Goal: Information Seeking & Learning: Learn about a topic

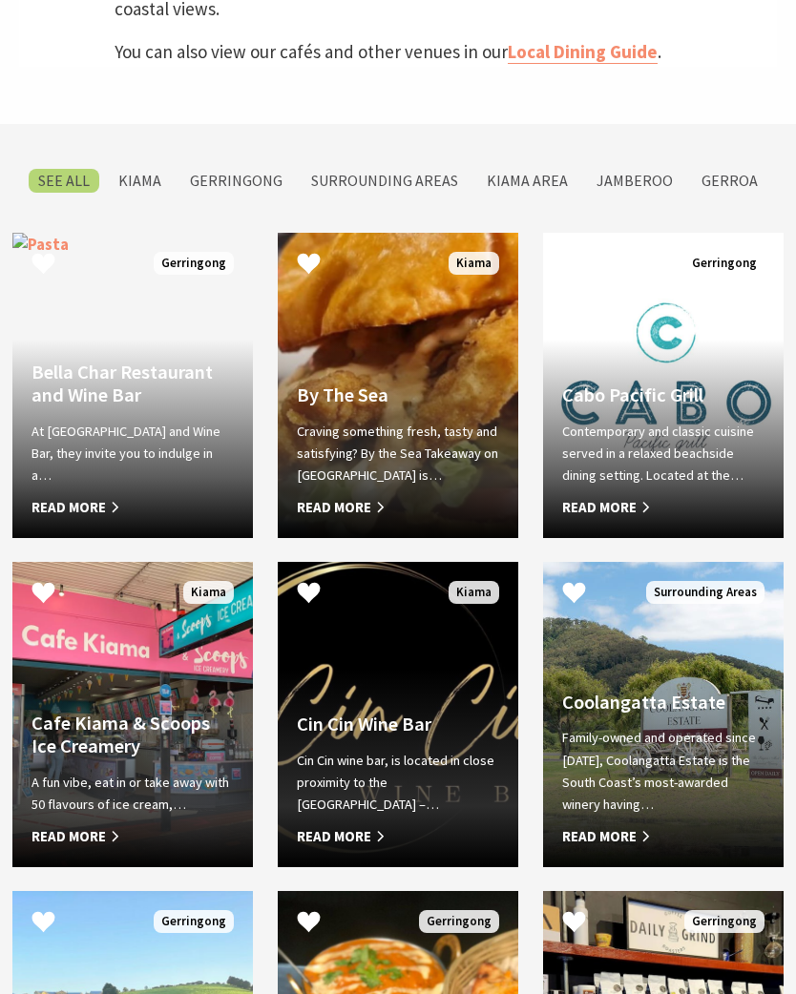
scroll to position [867, 0]
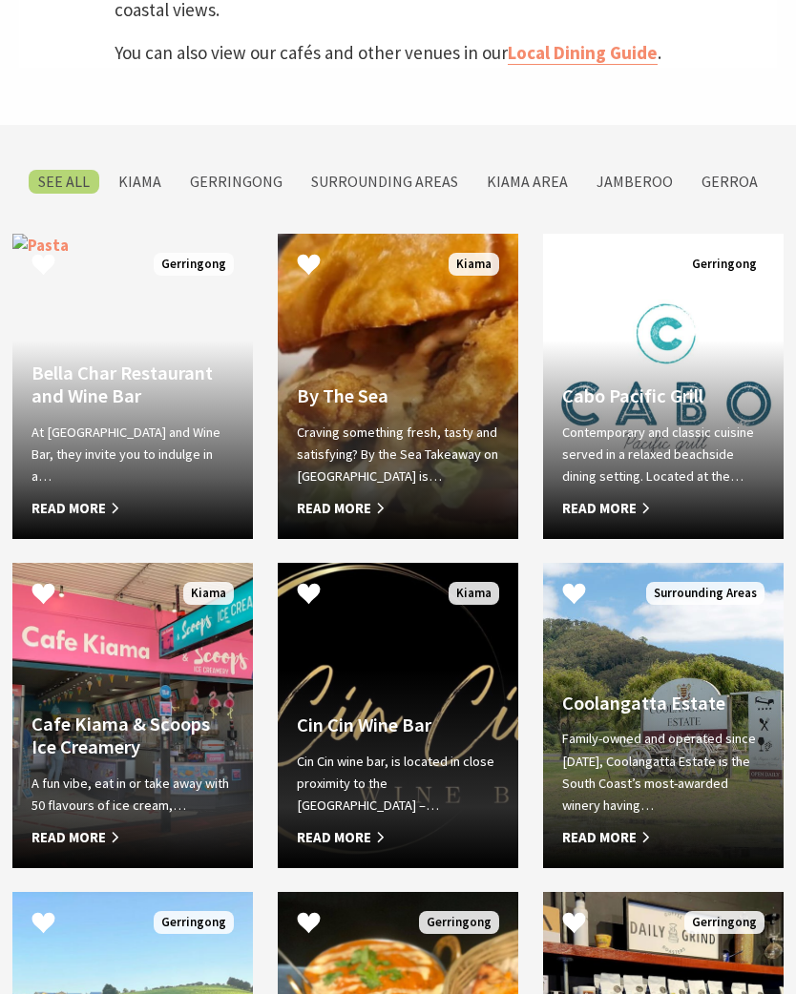
click at [155, 170] on label "Kiama" at bounding box center [140, 182] width 62 height 24
click at [0, 0] on input "Kiama" at bounding box center [0, 0] width 0 height 0
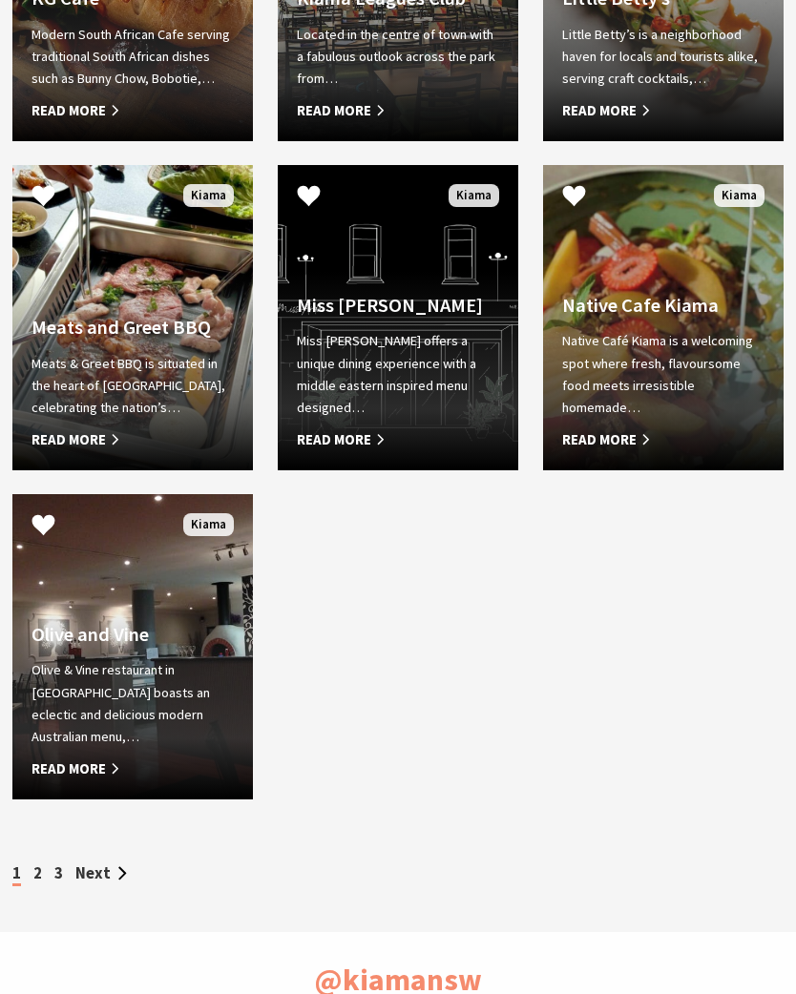
scroll to position [2252, 0]
click at [91, 870] on link "Next" at bounding box center [101, 873] width 52 height 20
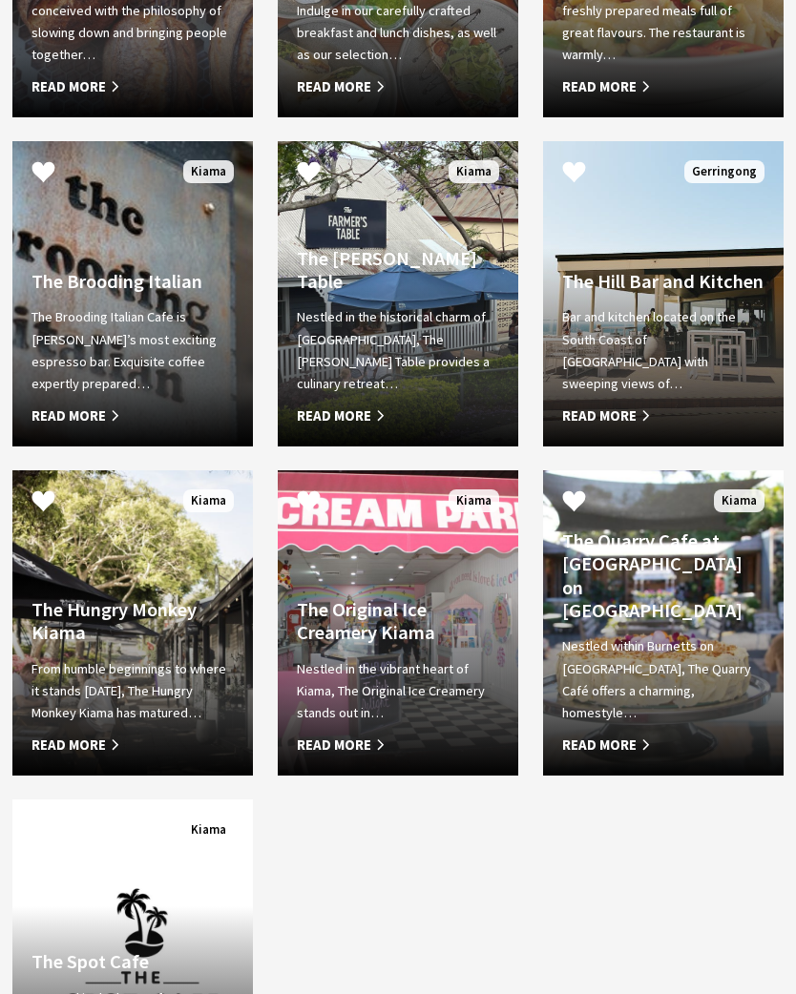
scroll to position [1944, 0]
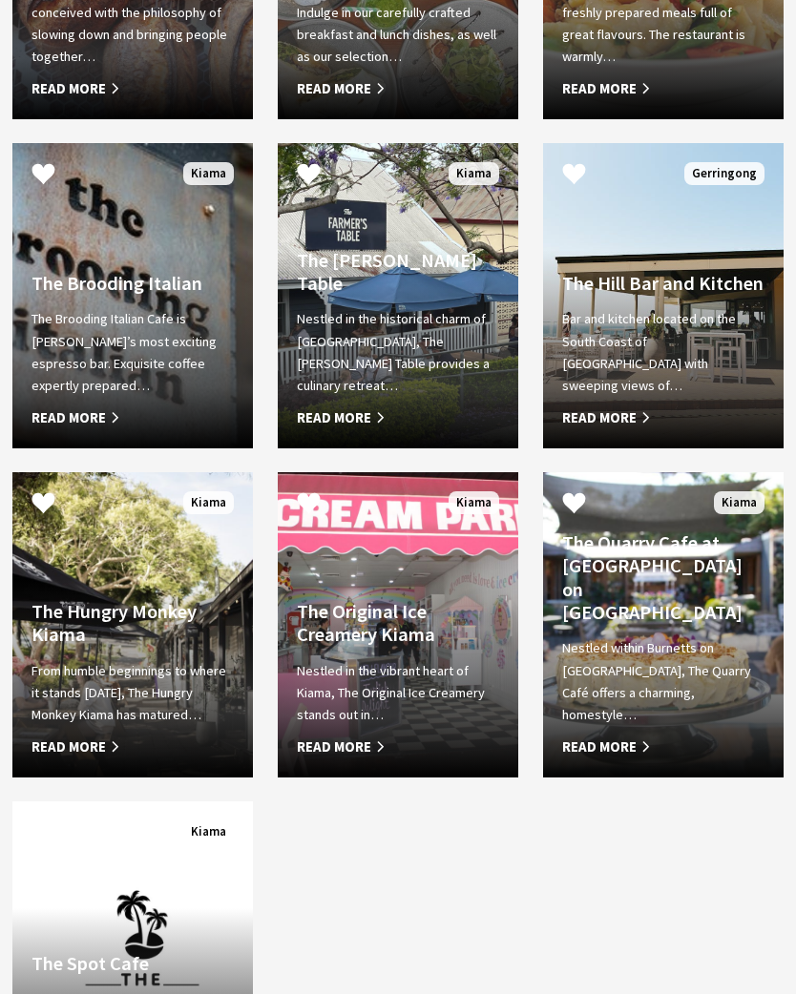
click at [85, 740] on span "Read More" at bounding box center [132, 747] width 202 height 23
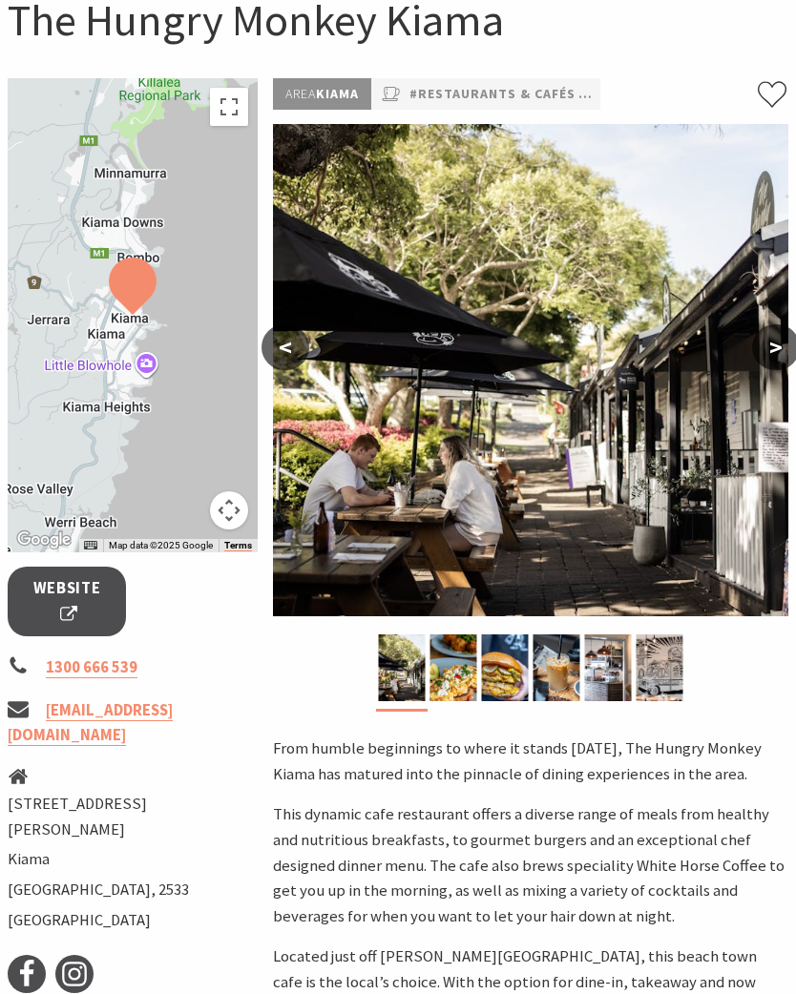
scroll to position [201, 0]
click at [484, 96] on link "#Restaurants & Cafés" at bounding box center [492, 94] width 166 height 22
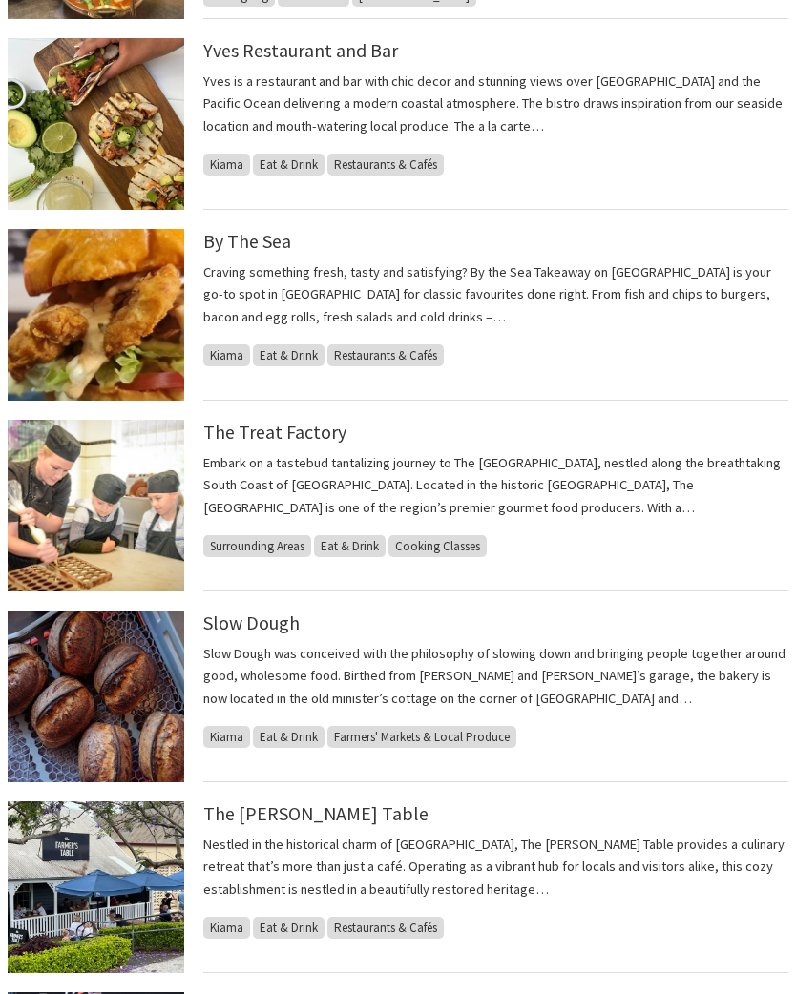
scroll to position [860, 0]
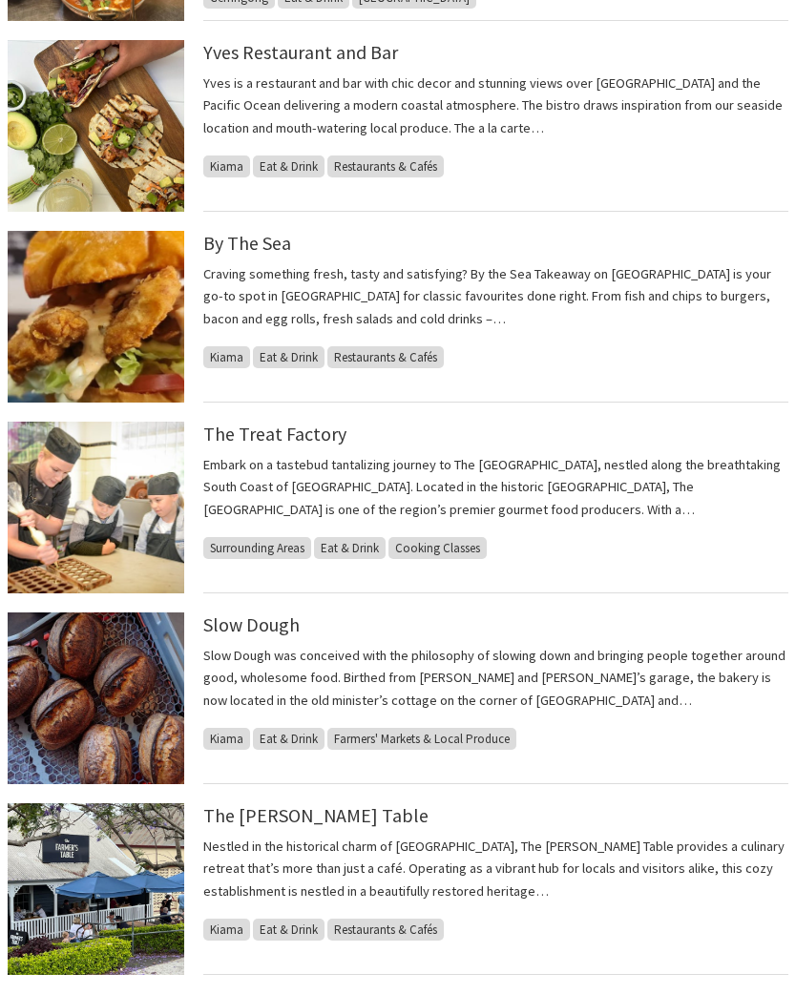
click at [103, 529] on img at bounding box center [96, 508] width 176 height 172
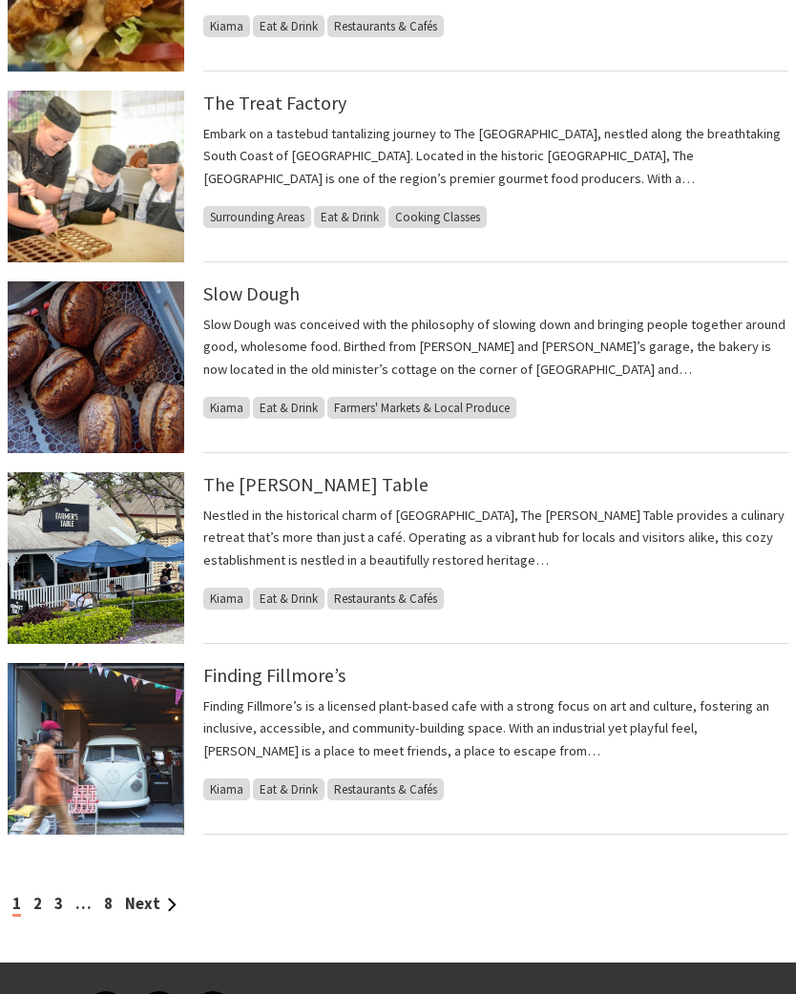
scroll to position [1192, 0]
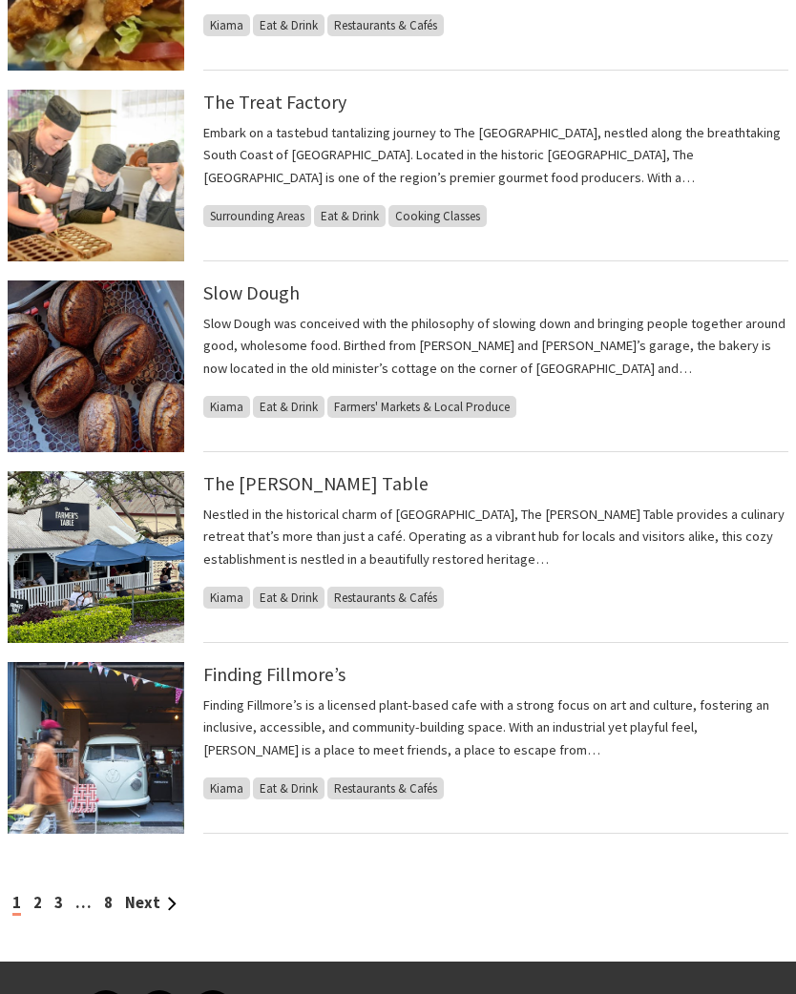
click at [152, 909] on link "Next" at bounding box center [151, 903] width 52 height 20
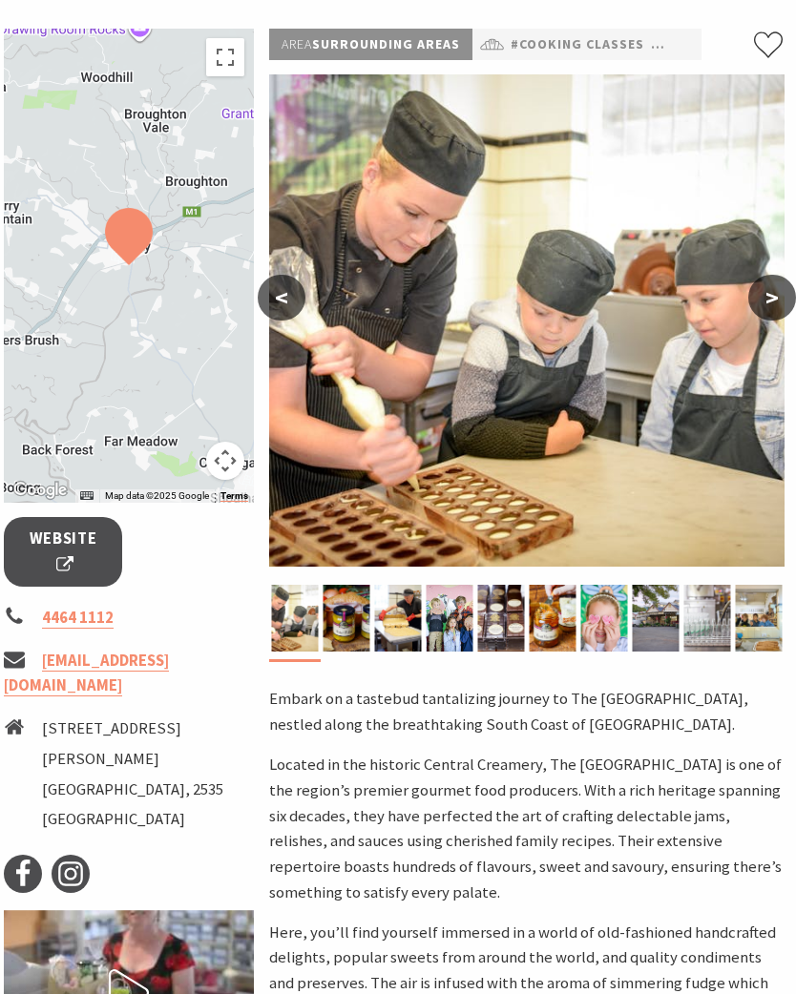
scroll to position [0, 4]
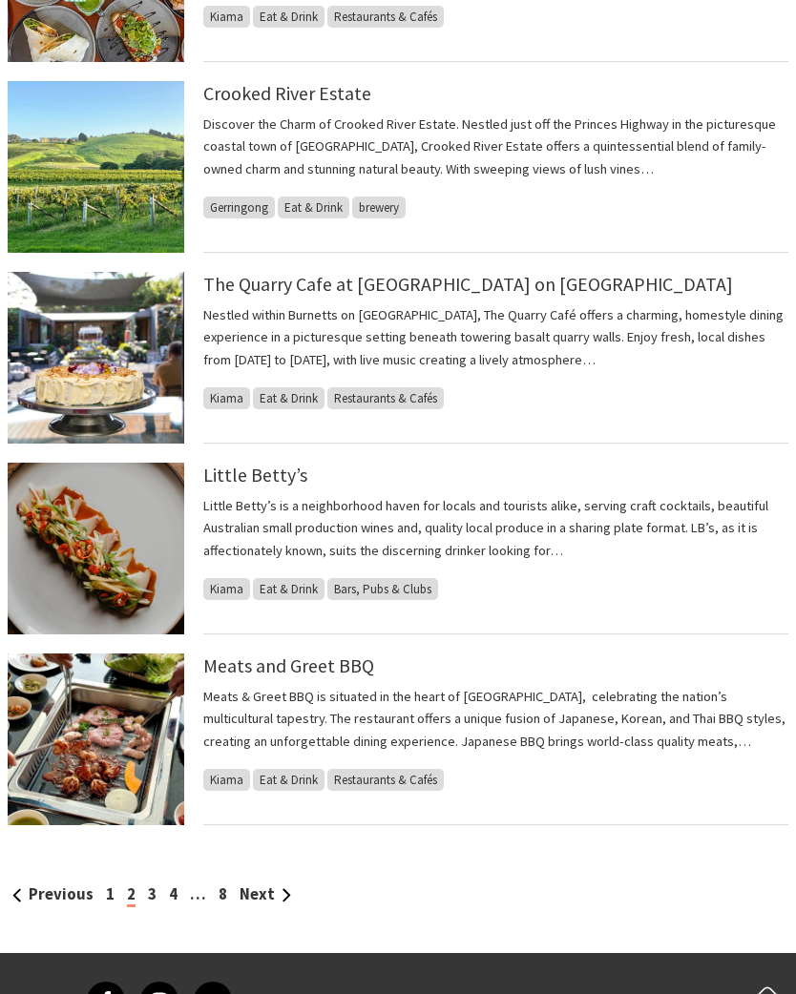
scroll to position [1201, 0]
click at [264, 885] on link "Next" at bounding box center [265, 894] width 52 height 20
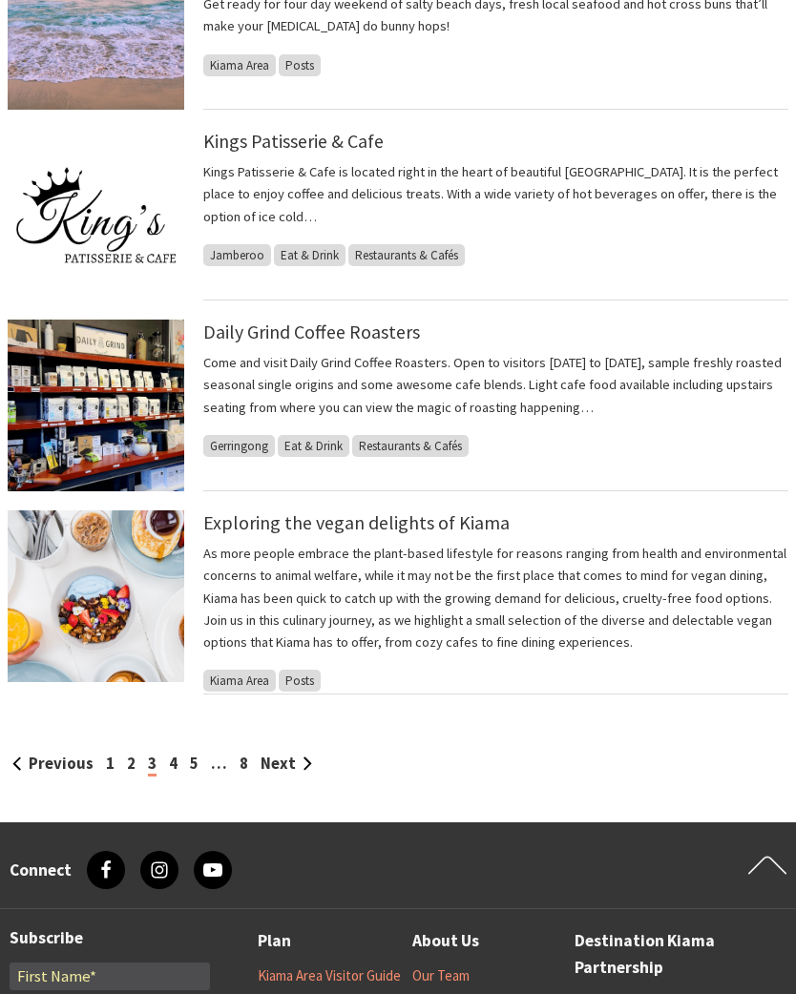
scroll to position [1350, 0]
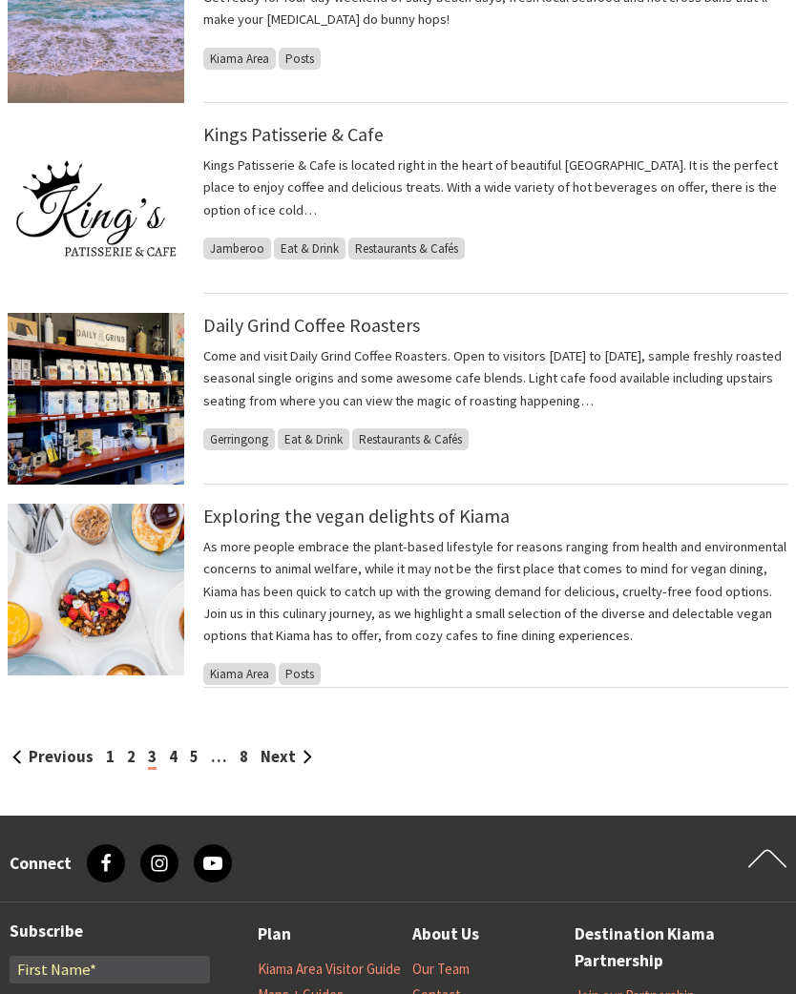
click at [292, 758] on link "Next" at bounding box center [286, 758] width 52 height 20
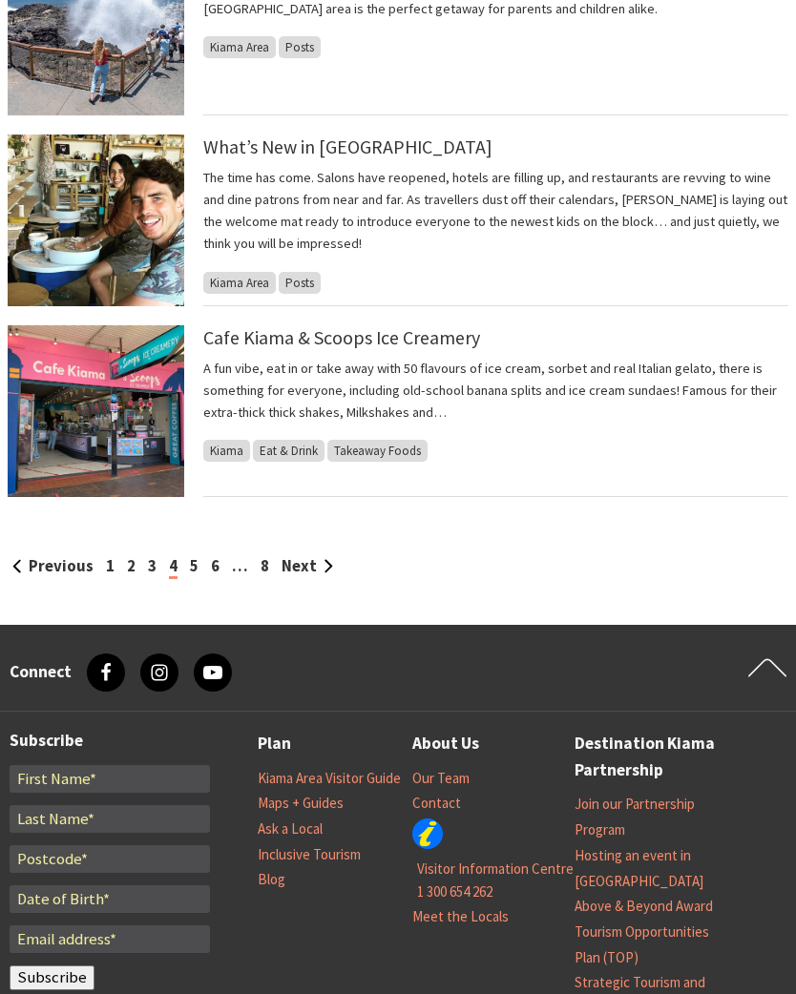
scroll to position [1589, 0]
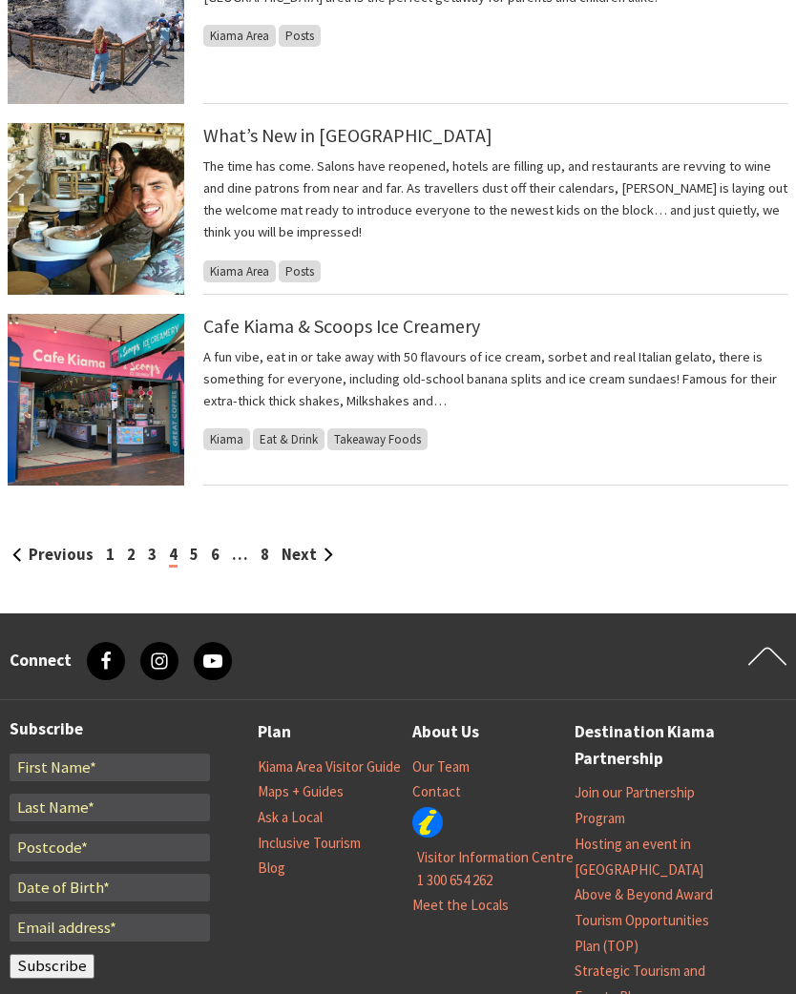
click at [317, 551] on link "Next" at bounding box center [307, 556] width 52 height 20
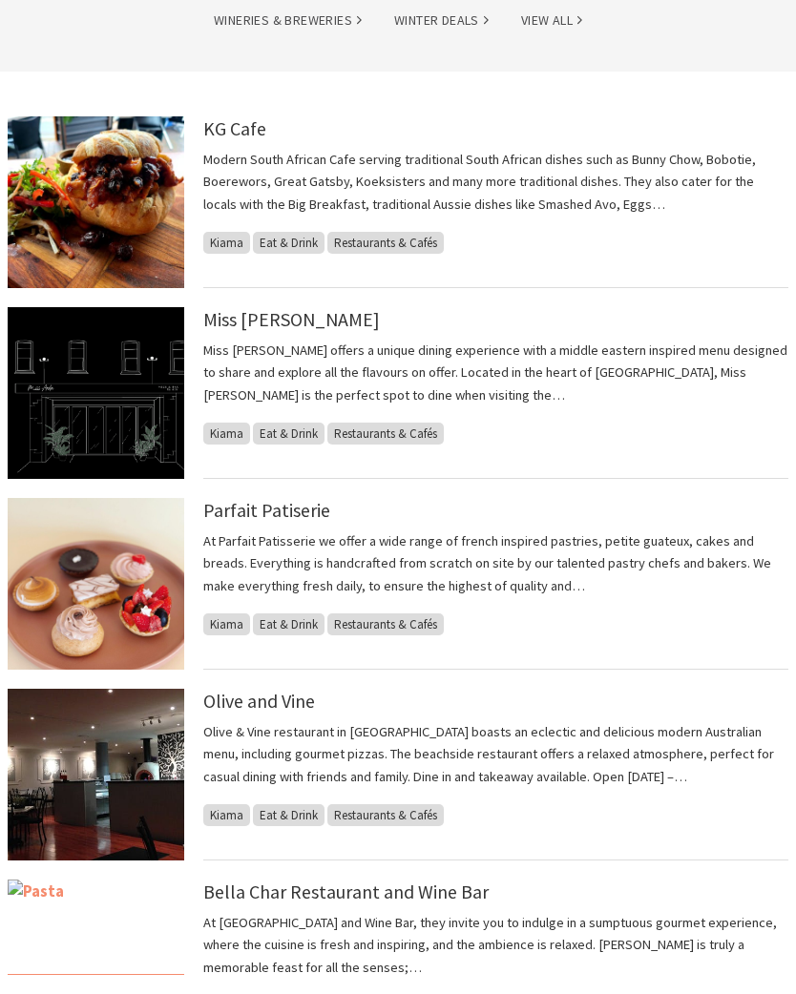
scroll to position [404, 0]
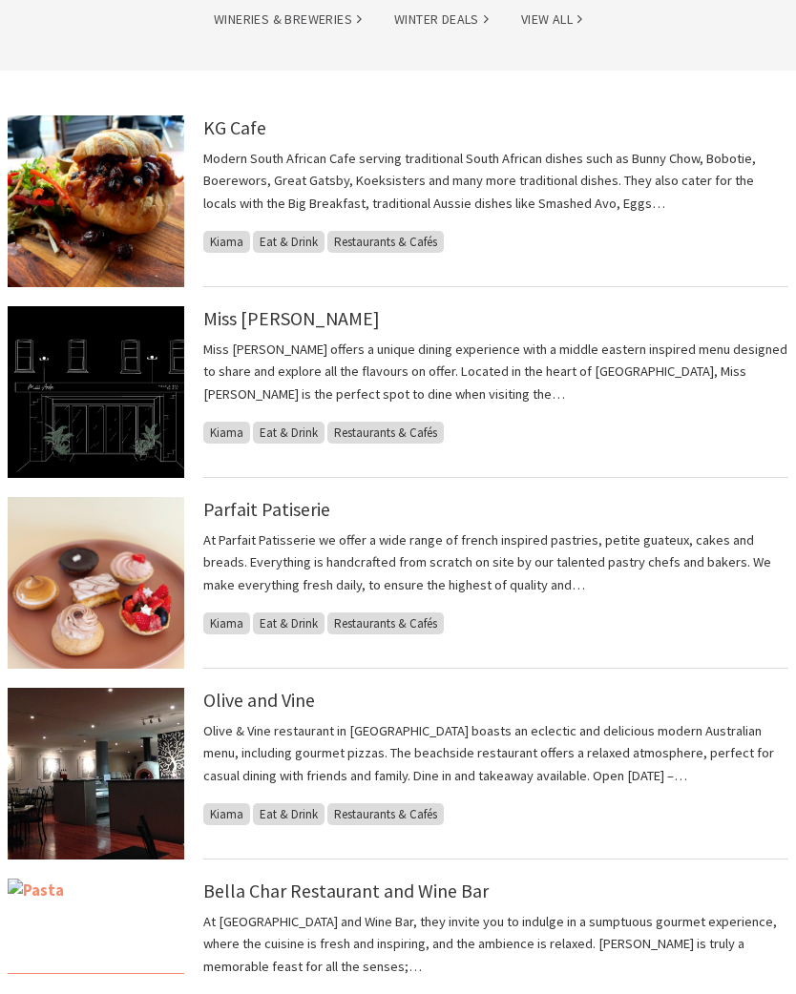
click at [228, 623] on span "Kiama" at bounding box center [226, 623] width 47 height 22
click at [142, 602] on img at bounding box center [96, 583] width 176 height 172
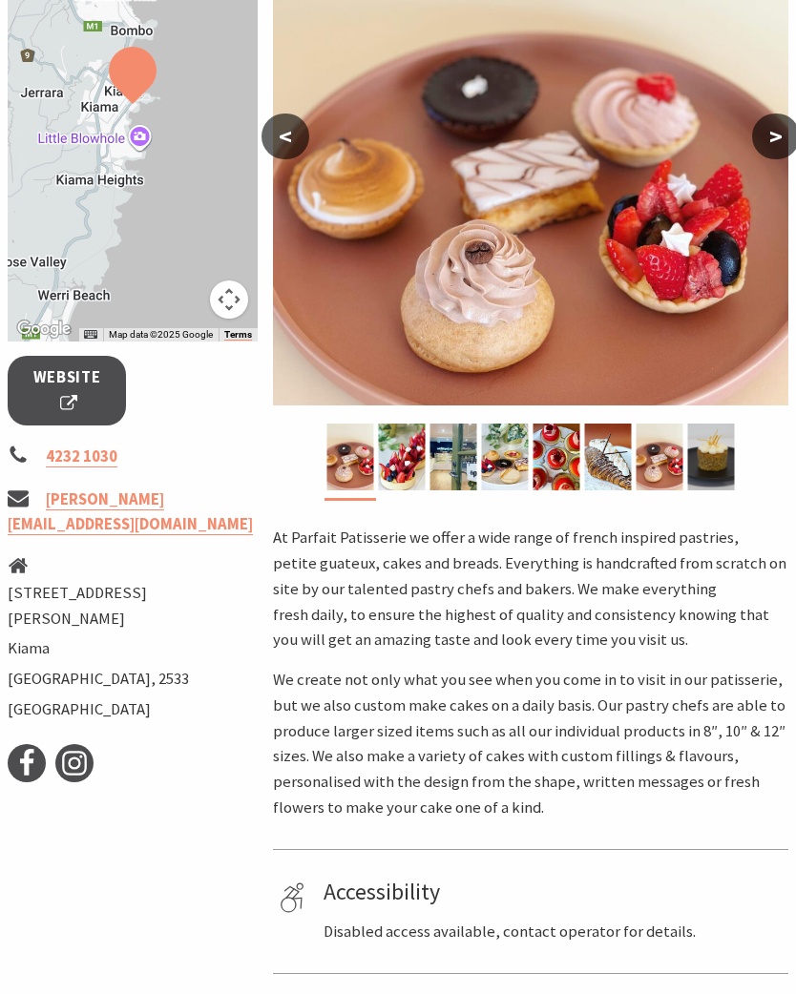
scroll to position [411, 0]
click at [761, 137] on button ">" at bounding box center [776, 137] width 48 height 46
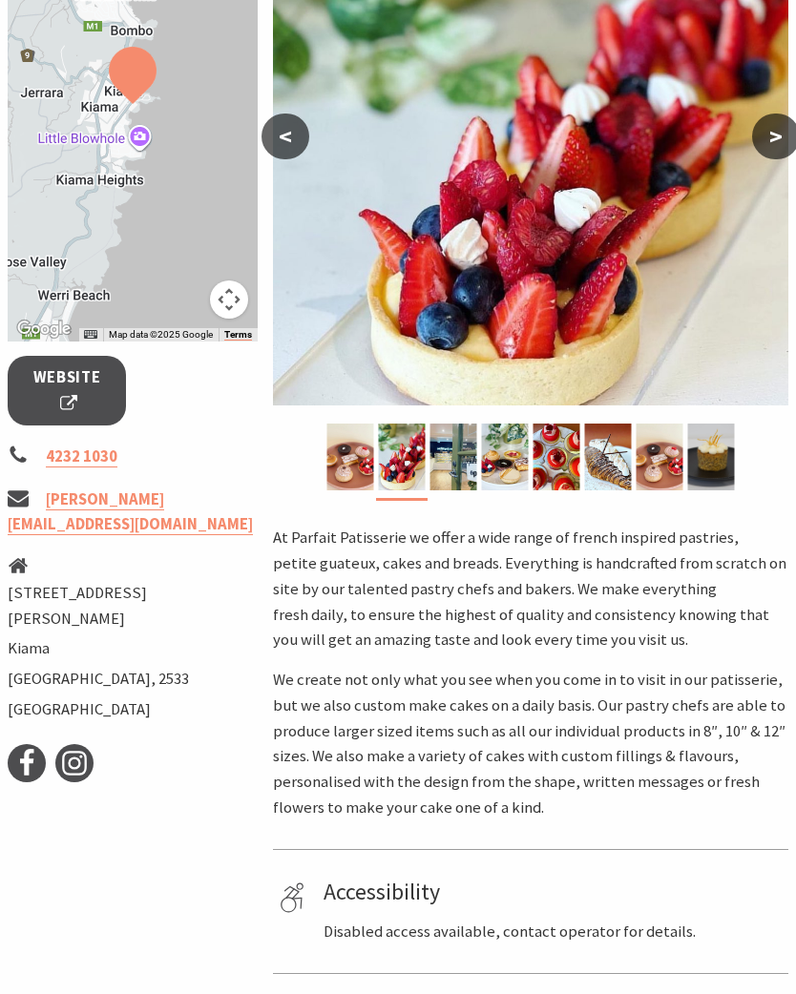
scroll to position [412, 0]
click at [775, 138] on button ">" at bounding box center [776, 137] width 48 height 46
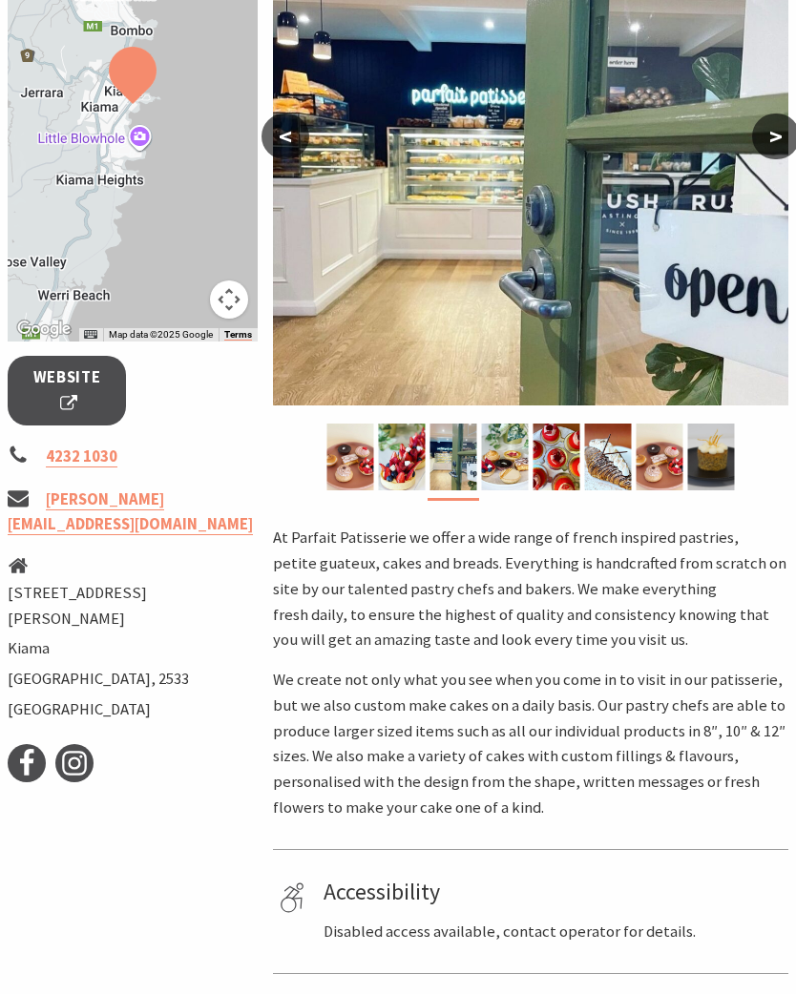
click at [769, 136] on button ">" at bounding box center [776, 137] width 48 height 46
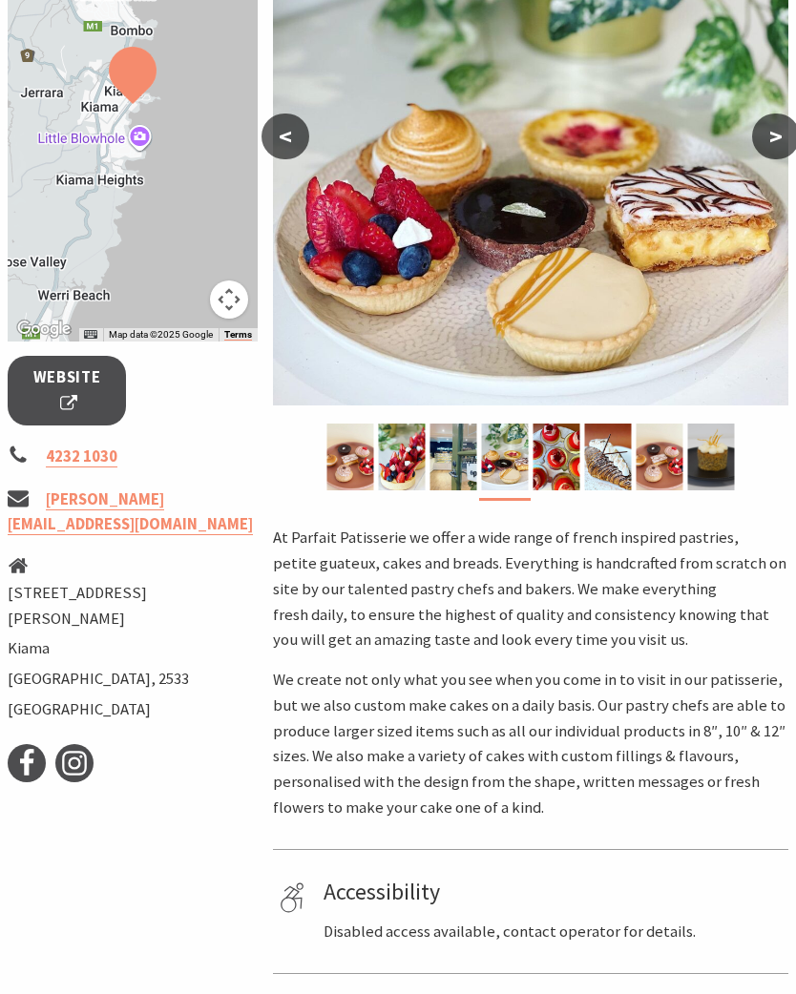
click at [774, 133] on button ">" at bounding box center [776, 137] width 48 height 46
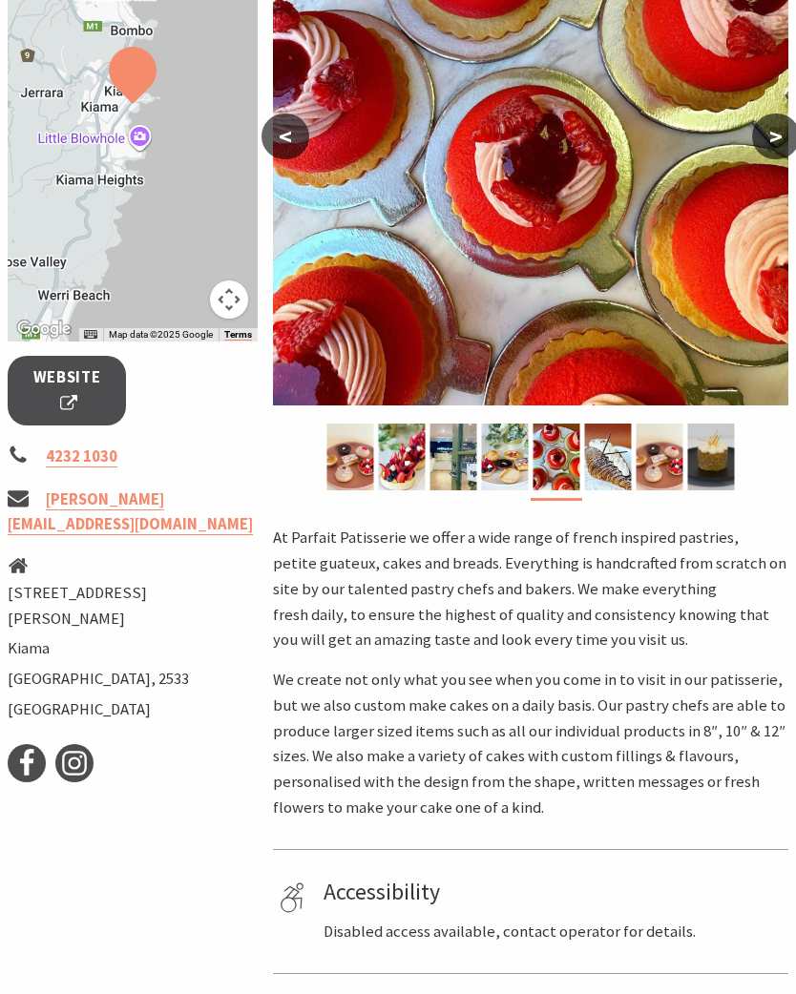
click at [770, 129] on button ">" at bounding box center [776, 137] width 48 height 46
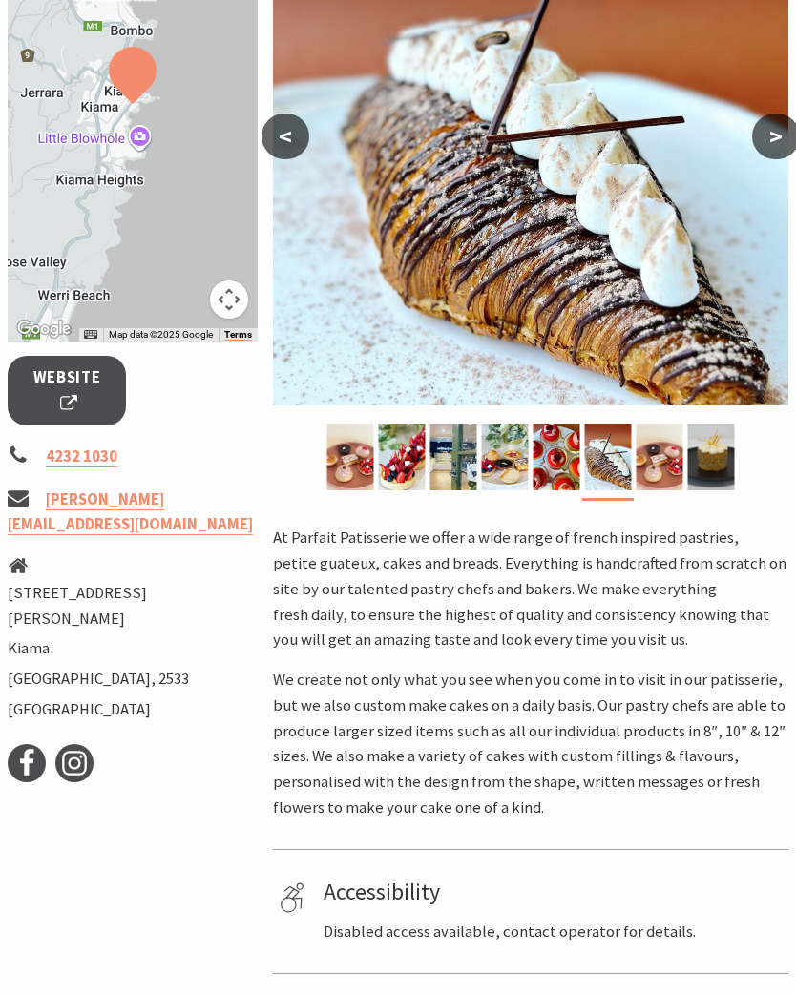
click at [774, 127] on button ">" at bounding box center [776, 137] width 48 height 46
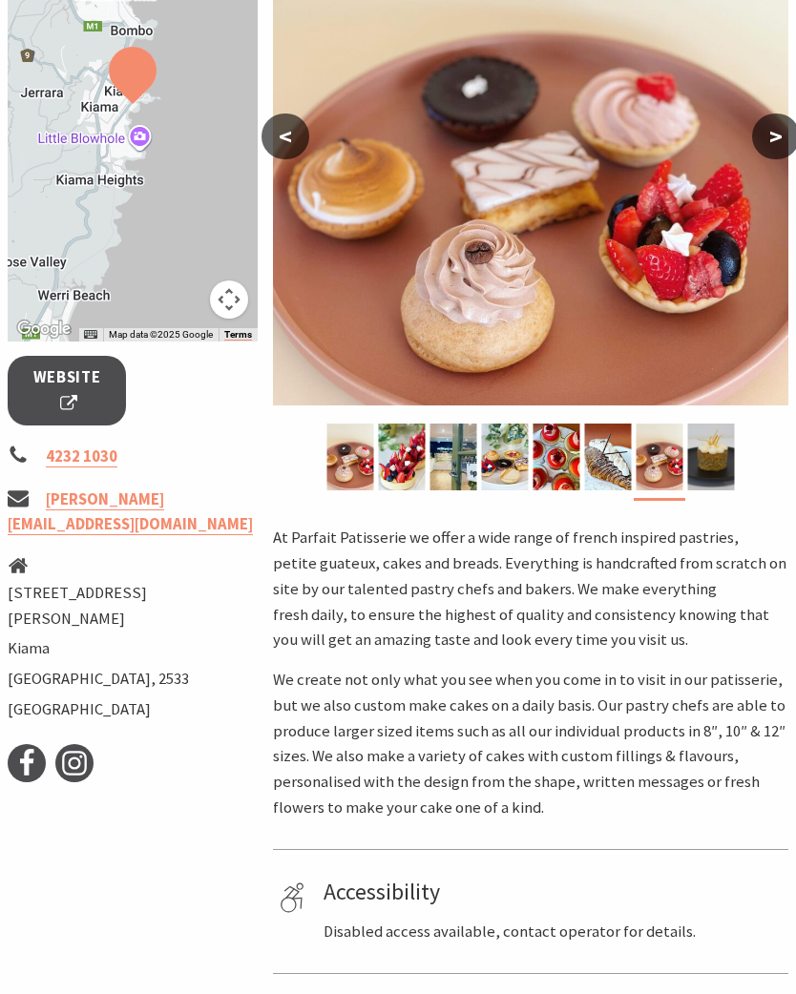
click at [771, 132] on button ">" at bounding box center [776, 137] width 48 height 46
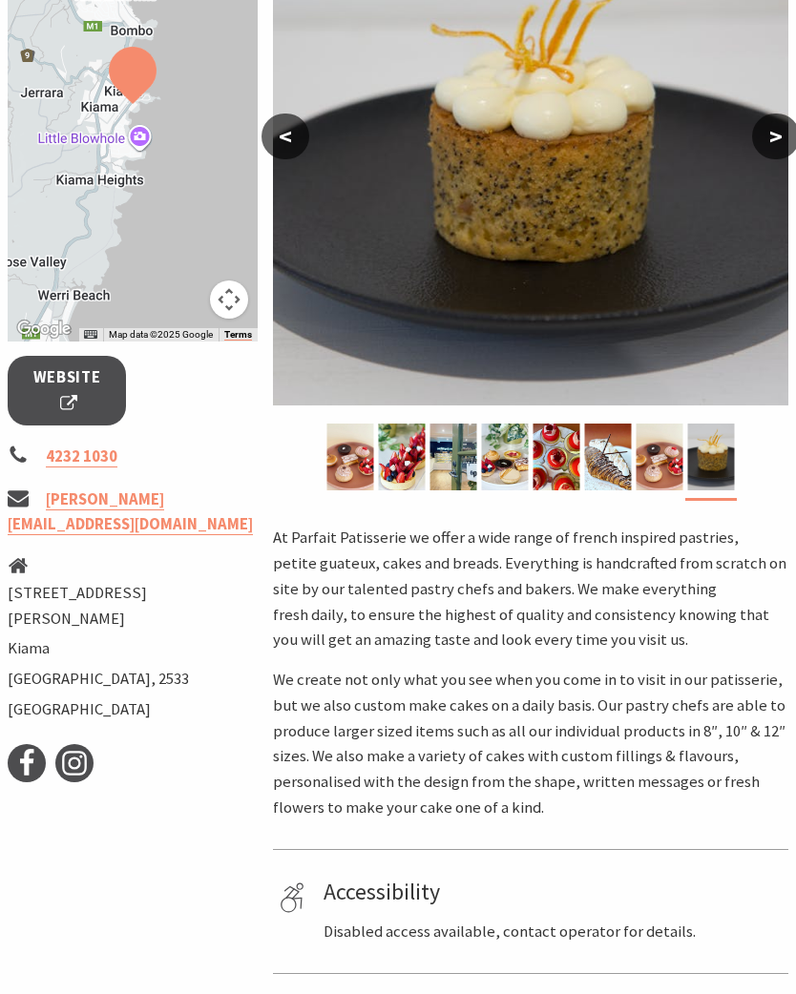
click at [766, 126] on button ">" at bounding box center [776, 137] width 48 height 46
click at [775, 133] on button ">" at bounding box center [776, 137] width 48 height 46
click at [773, 141] on button ">" at bounding box center [776, 137] width 48 height 46
click at [771, 148] on button ">" at bounding box center [776, 137] width 48 height 46
click at [774, 134] on button ">" at bounding box center [776, 137] width 48 height 46
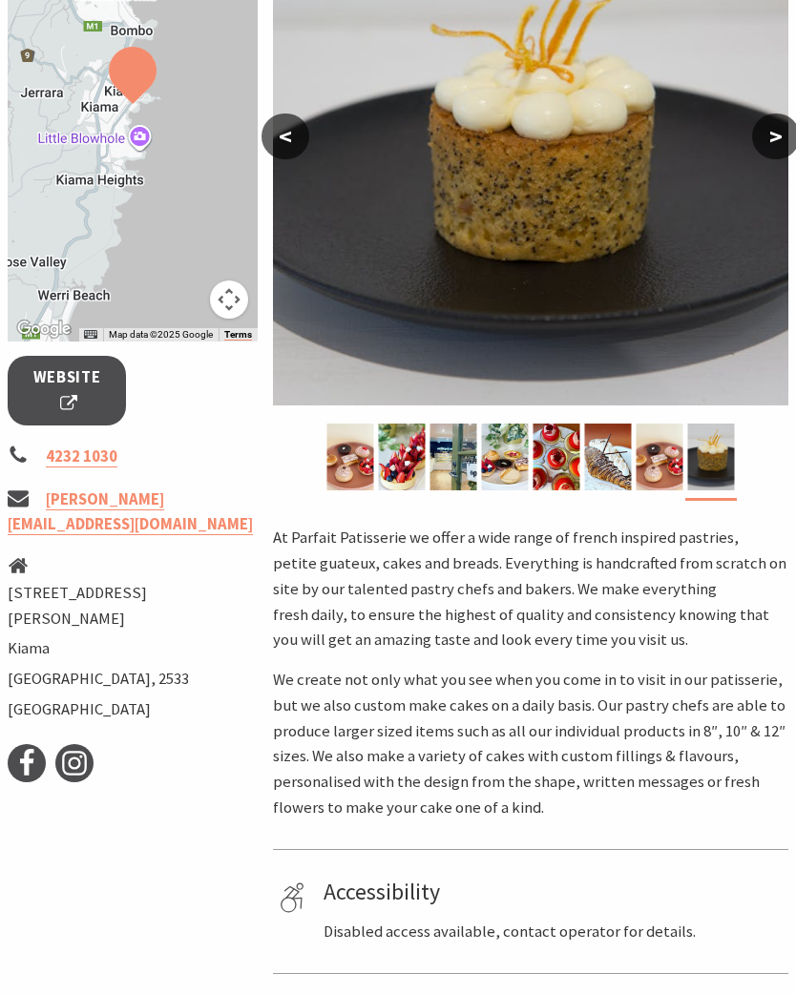
click at [773, 132] on button ">" at bounding box center [776, 137] width 48 height 46
click at [773, 134] on button ">" at bounding box center [776, 137] width 48 height 46
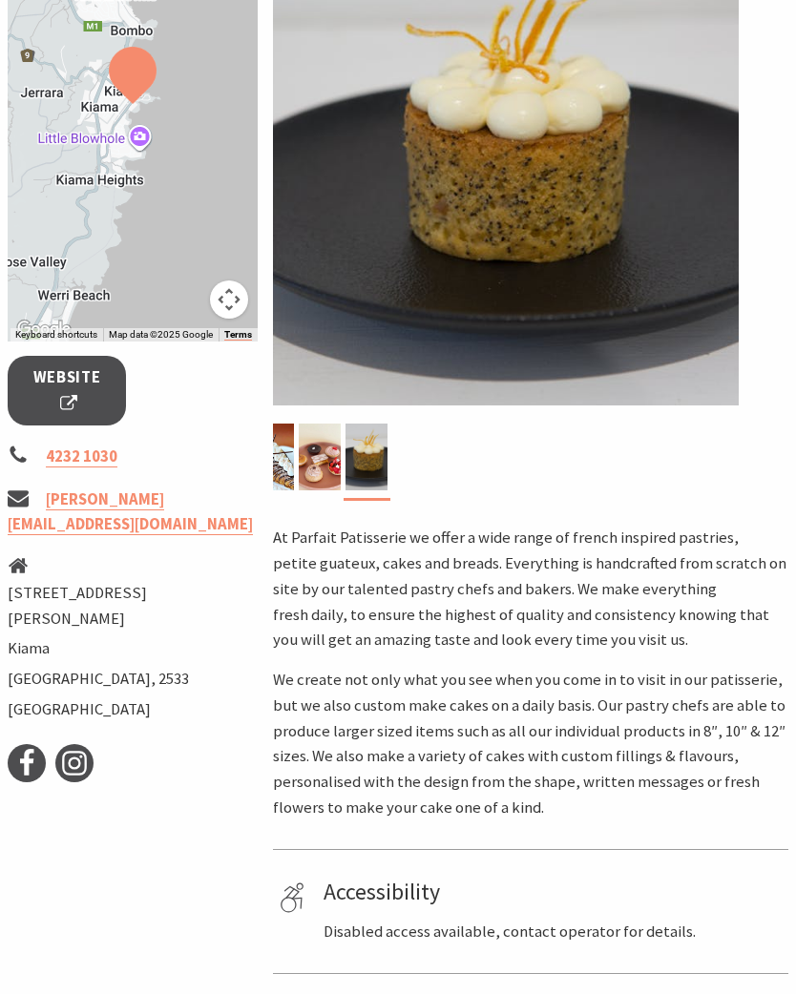
scroll to position [493, 0]
